Goal: Use online tool/utility: Use online tool/utility

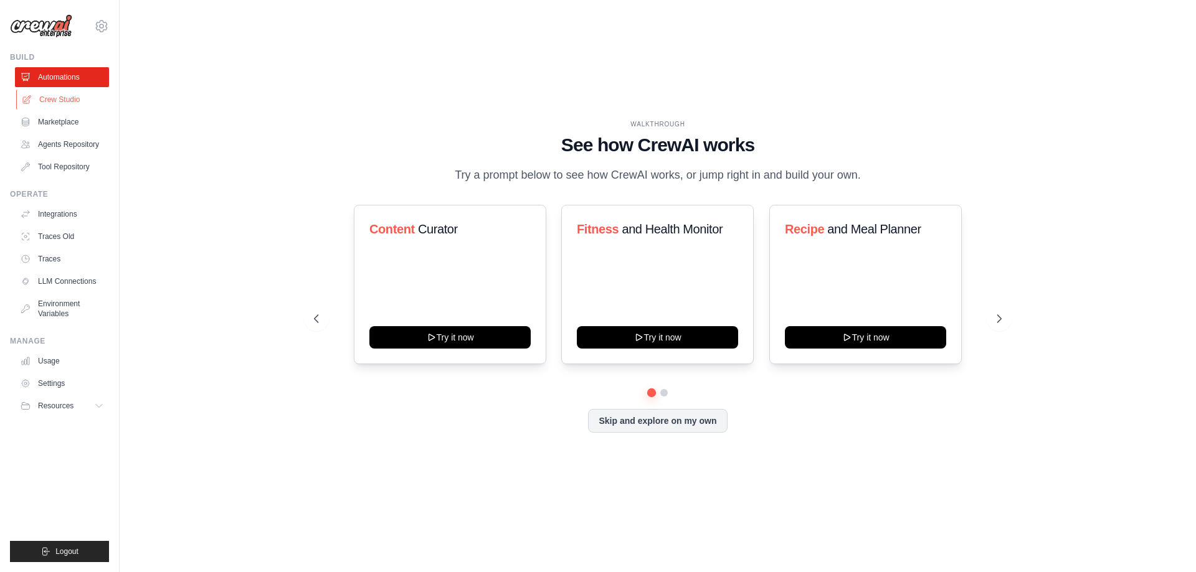
click at [80, 98] on link "Crew Studio" at bounding box center [63, 100] width 94 height 20
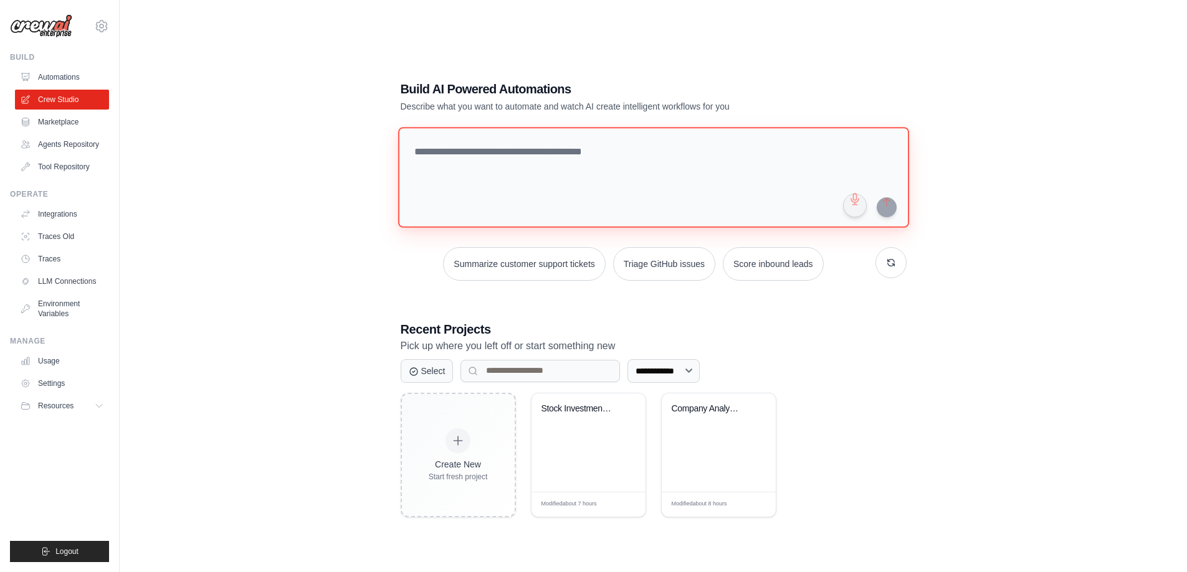
click at [491, 159] on textarea at bounding box center [652, 177] width 511 height 101
type textarea "**********"
